Goal: Find specific page/section: Find specific page/section

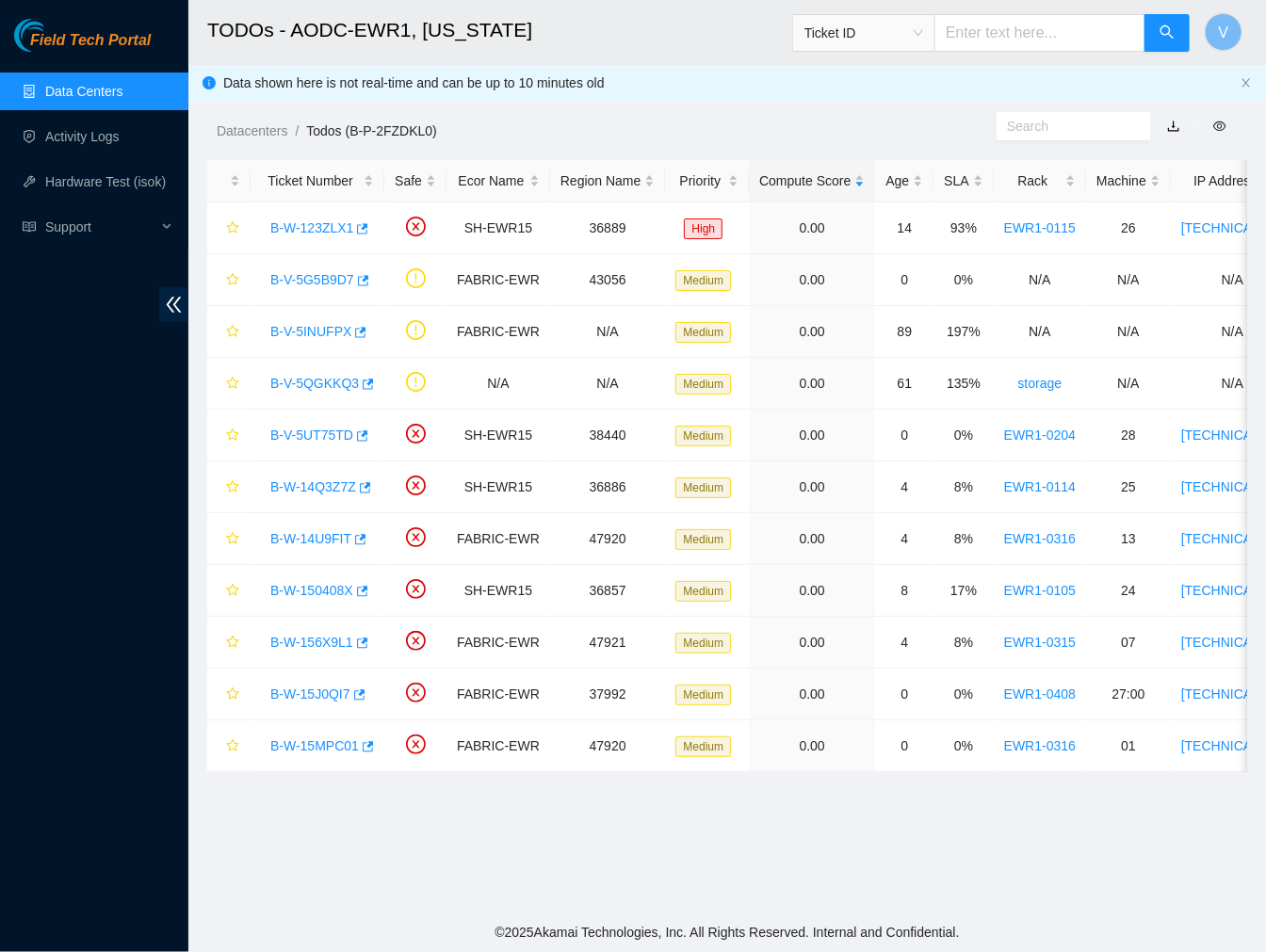
scroll to position [315, 0]
click at [82, 84] on link "Data Centers" at bounding box center [84, 91] width 77 height 15
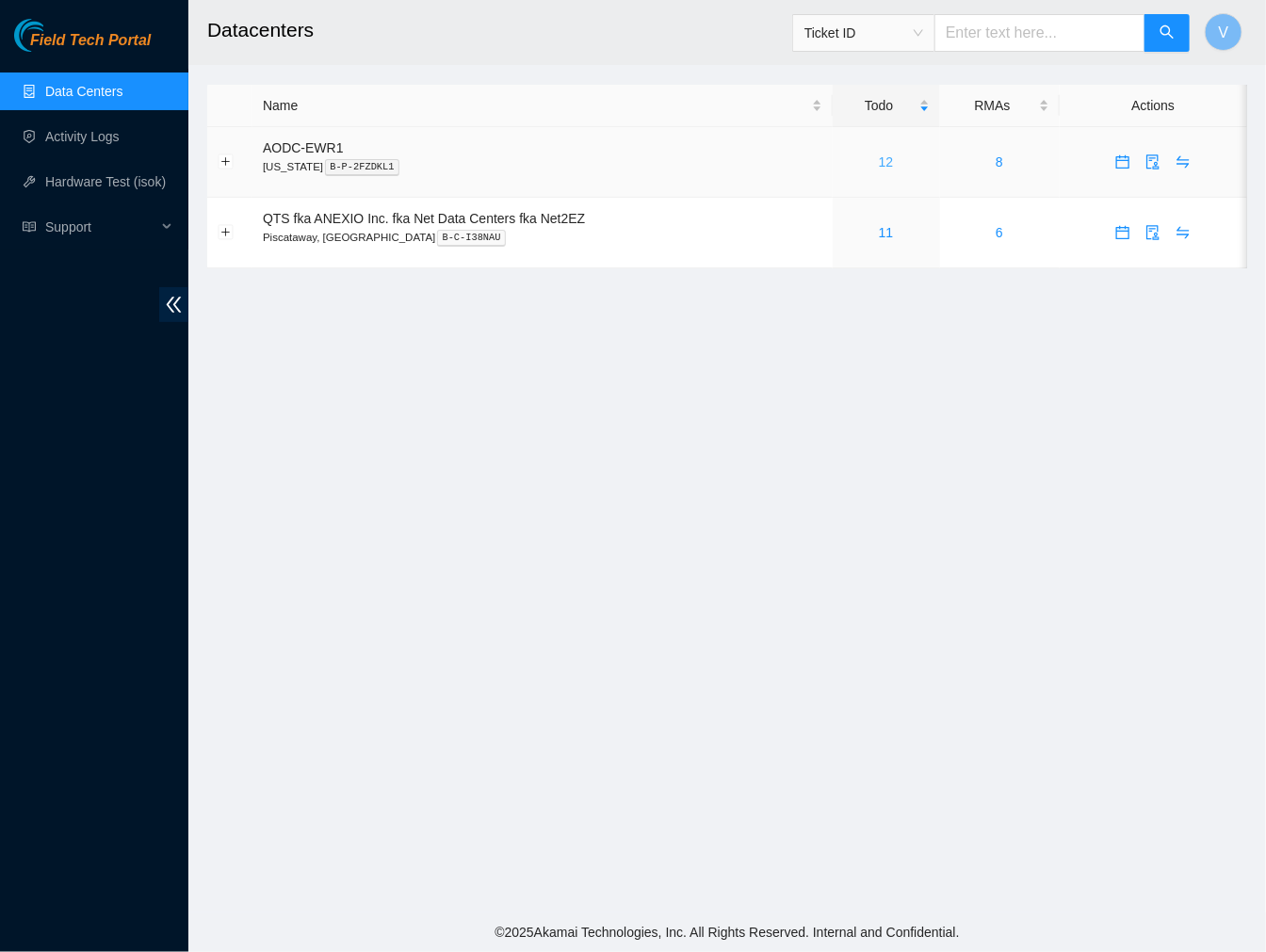
click at [880, 163] on link "12" at bounding box center [885, 162] width 15 height 15
